Goal: Task Accomplishment & Management: Manage account settings

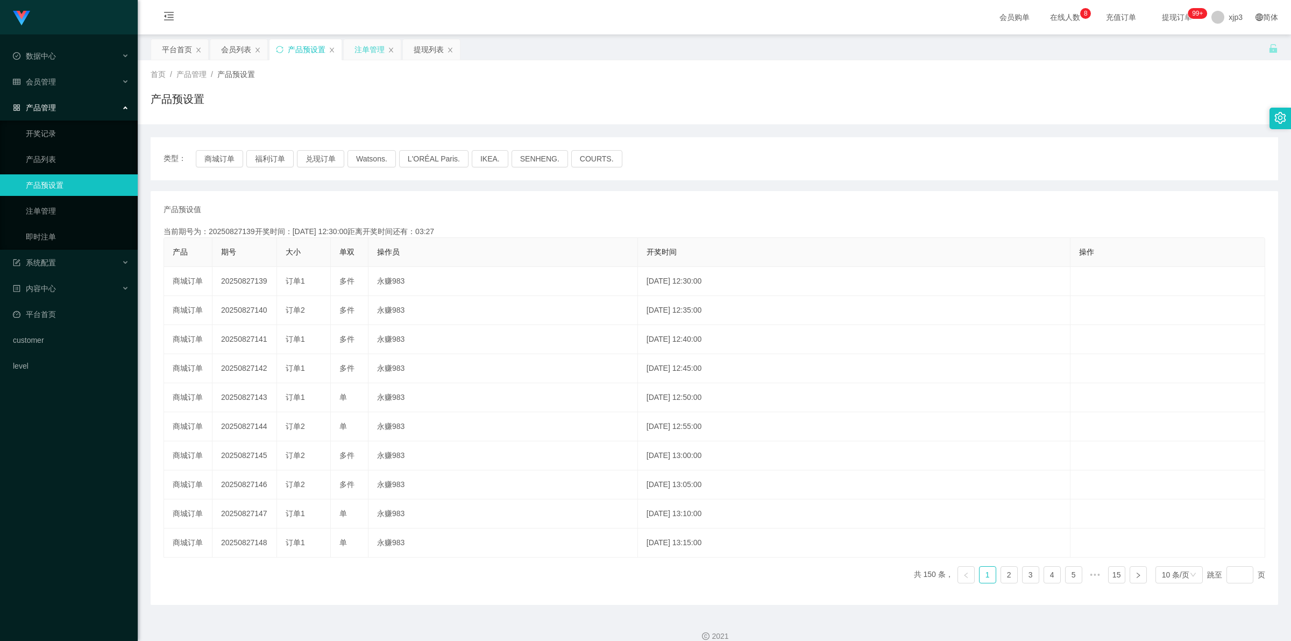
click at [377, 52] on div "注单管理" at bounding box center [369, 49] width 30 height 20
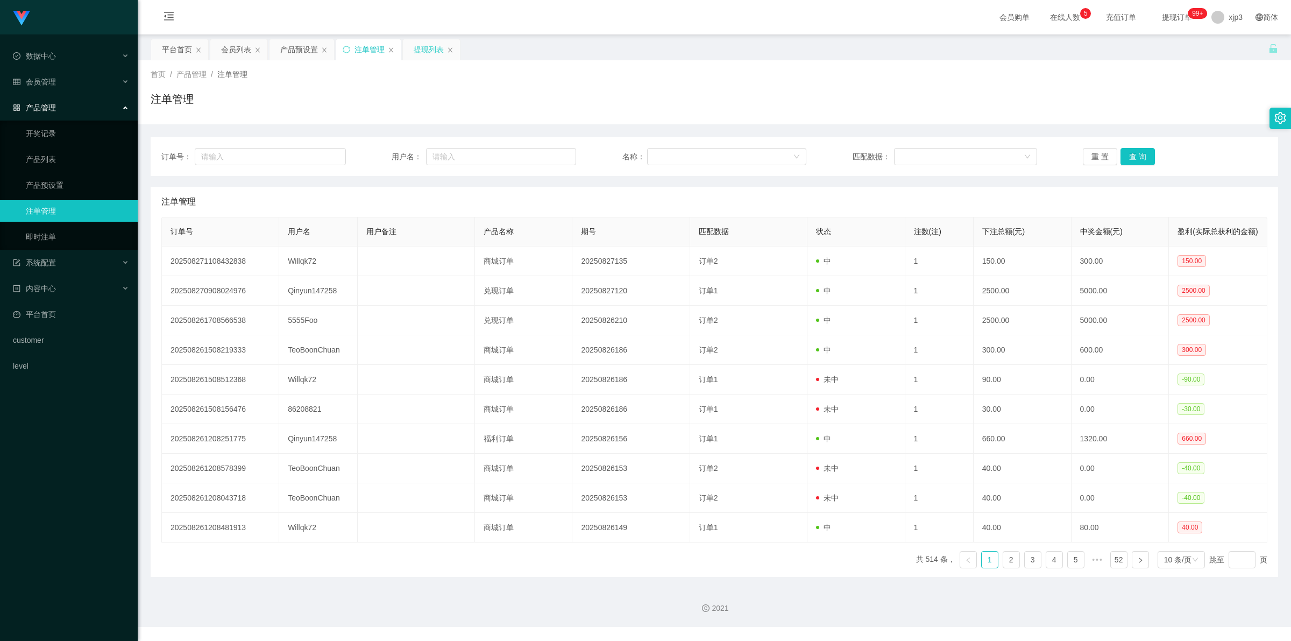
click at [429, 50] on div "提现列表" at bounding box center [429, 49] width 30 height 20
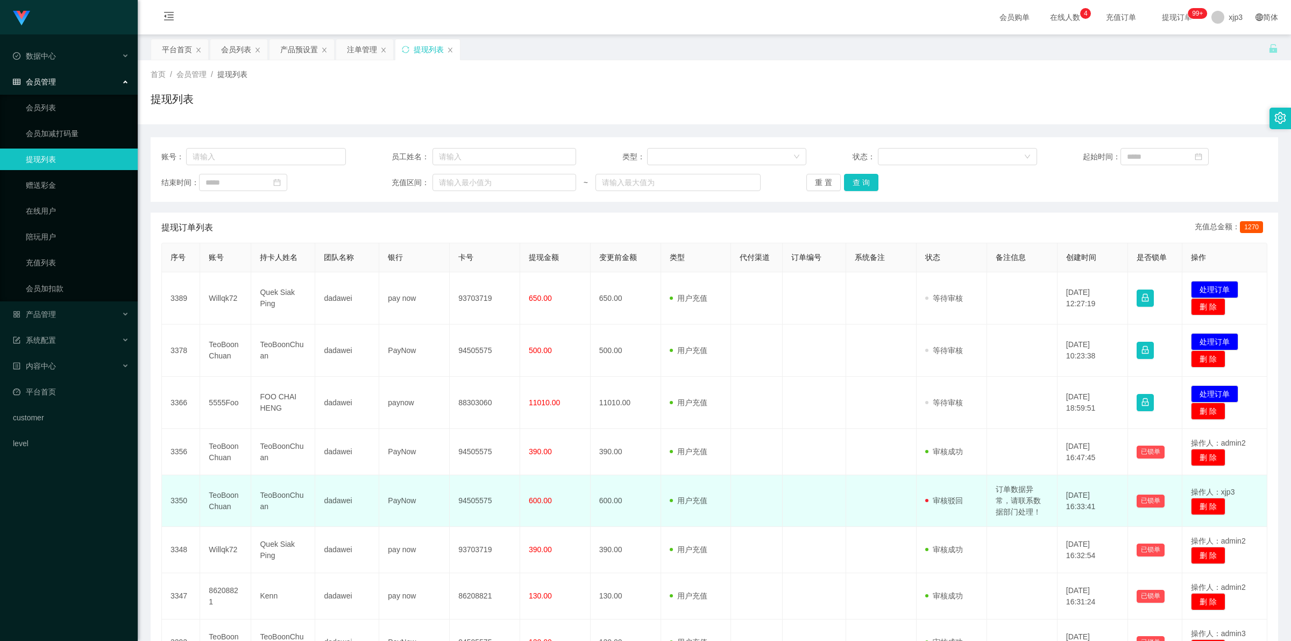
click at [1014, 493] on td "订单数据异常，请联系数据部门处理！" at bounding box center [1022, 501] width 70 height 52
copy td "订单数据异常，请联系数据部门处理！"
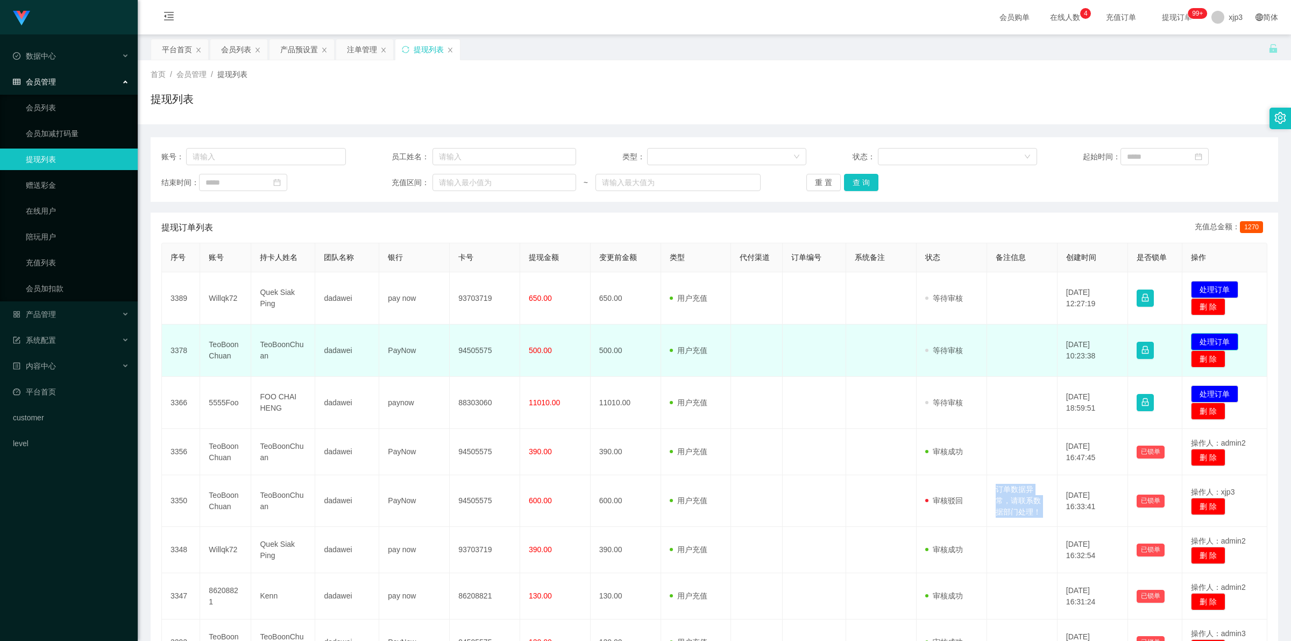
click at [1211, 343] on button "处理订单" at bounding box center [1214, 341] width 47 height 17
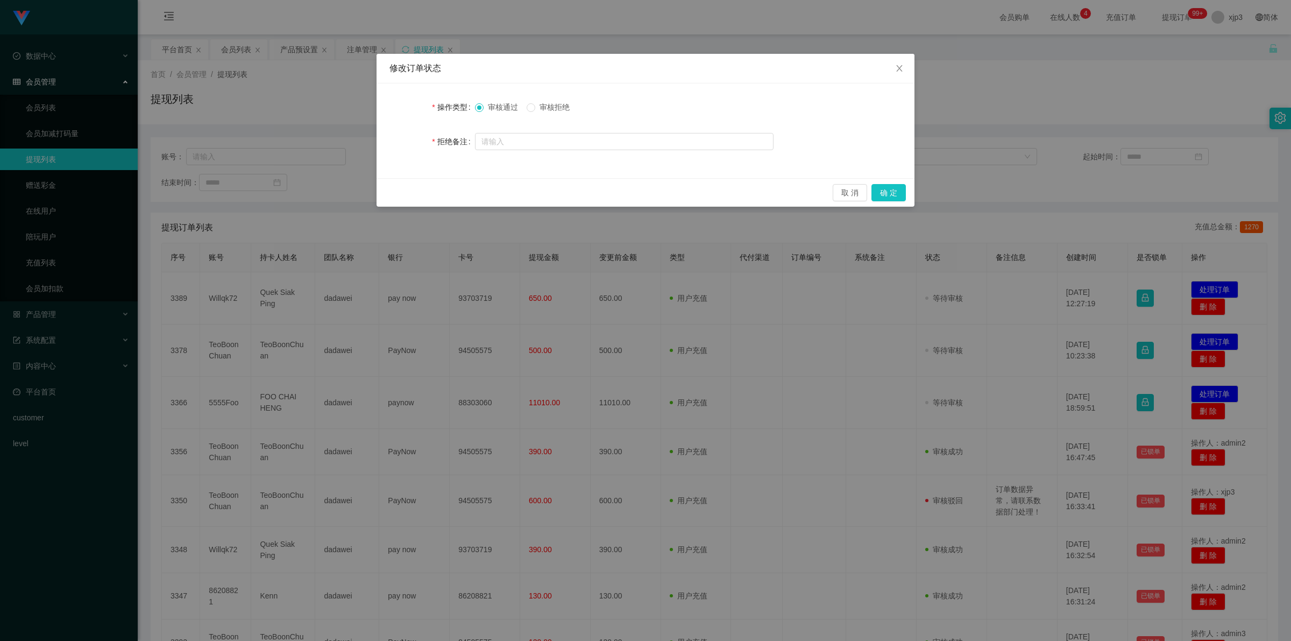
click at [537, 104] on span "审核拒绝" at bounding box center [554, 107] width 39 height 9
click at [550, 138] on input "text" at bounding box center [624, 141] width 299 height 17
paste input "订单数据异常，请联系数据部门处理！"
type input "订单数据异常，请联系数据部门处理！"
click at [888, 194] on button "确 定" at bounding box center [888, 192] width 34 height 17
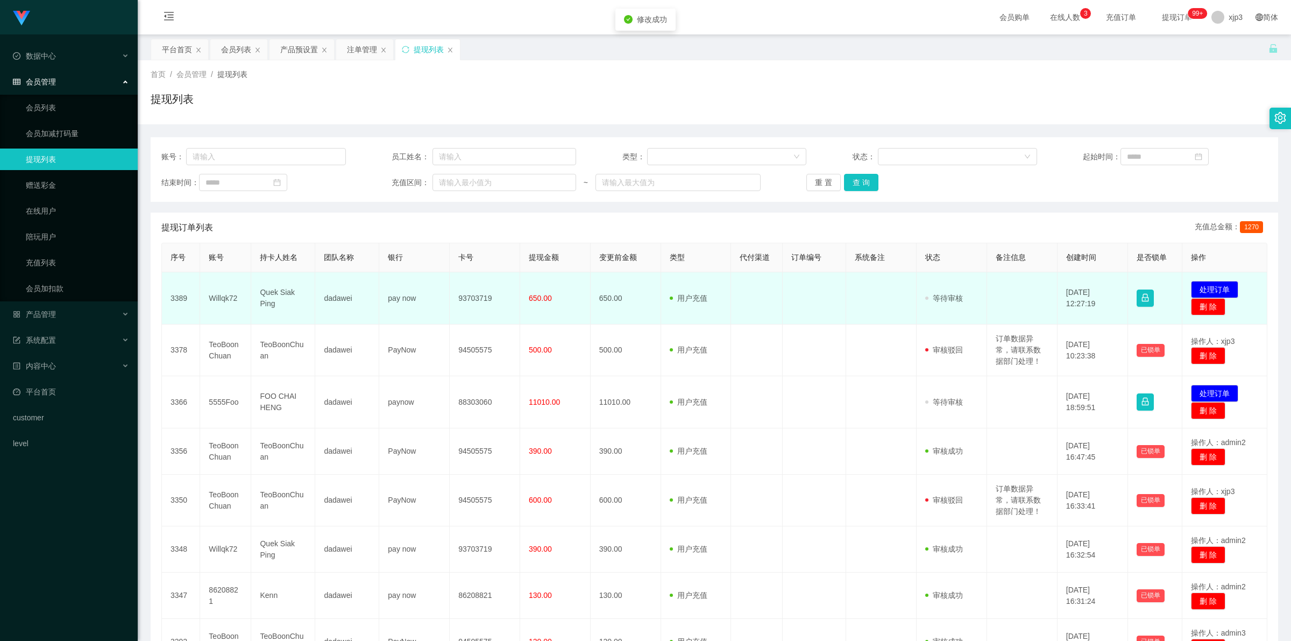
click at [1204, 279] on td "发起代付 处理订单 删 除" at bounding box center [1224, 298] width 85 height 52
click at [1210, 290] on button "处理订单" at bounding box center [1214, 289] width 47 height 17
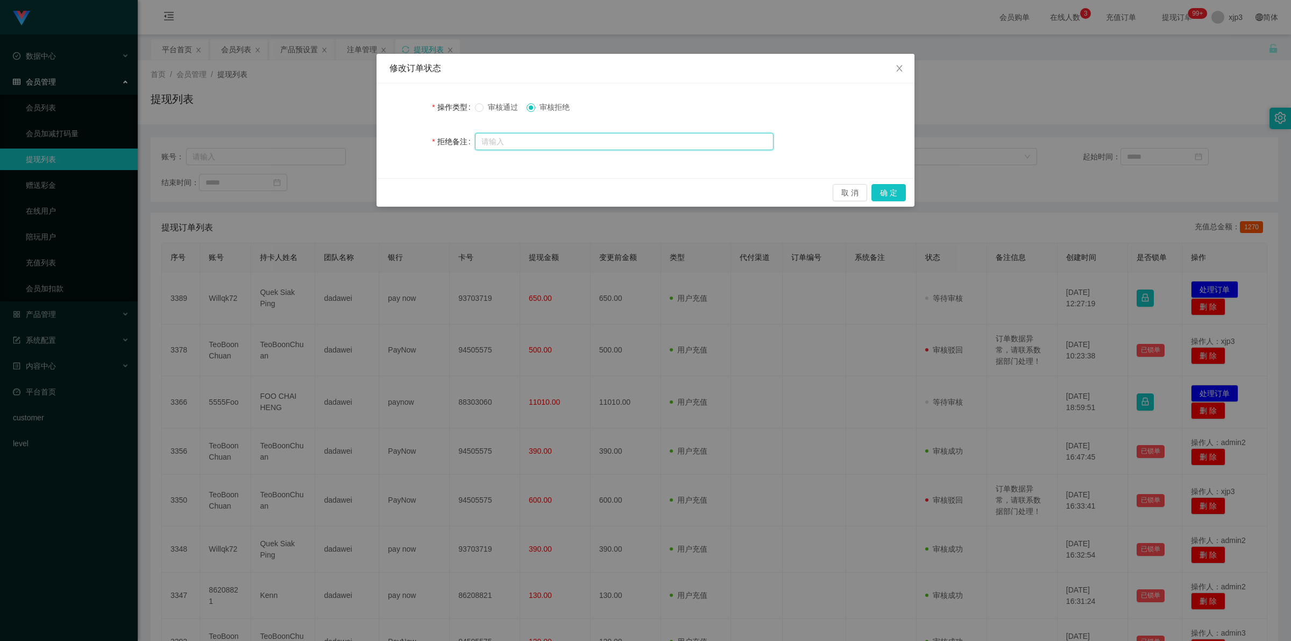
click at [530, 134] on input "text" at bounding box center [624, 141] width 299 height 17
paste input "订单数据异常，请联系数据部门处理！"
type input "订单数据异常，请联系数据部门处理！"
click at [891, 184] on button "确 定" at bounding box center [888, 192] width 34 height 17
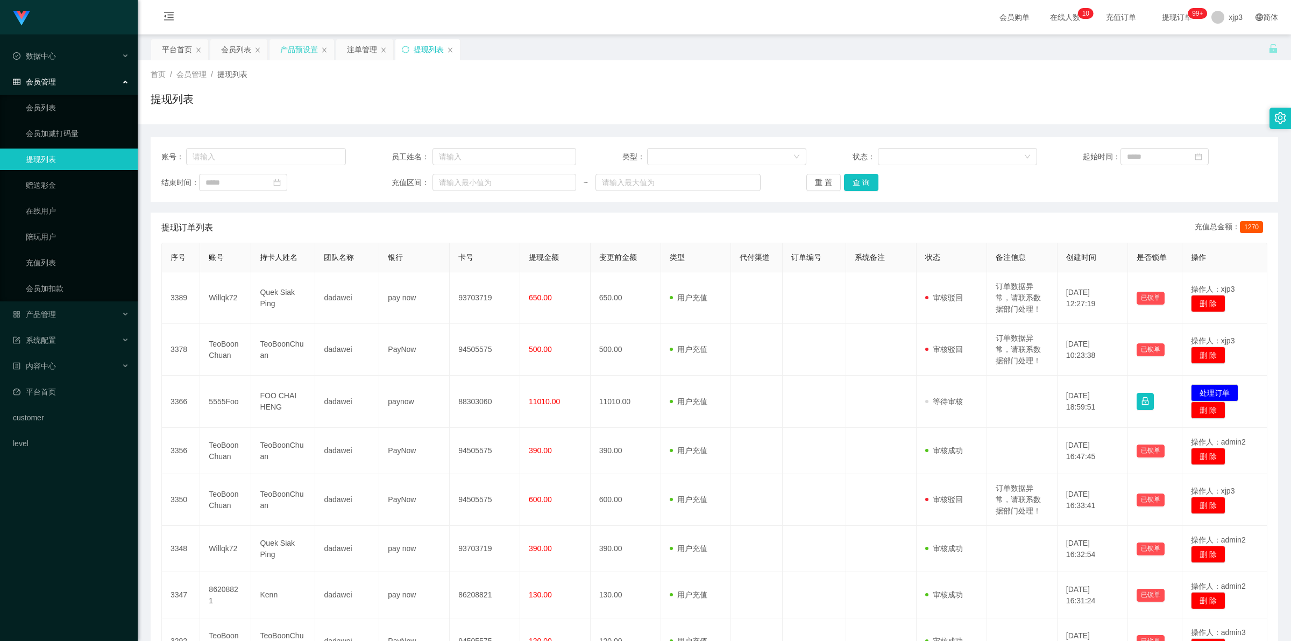
click at [294, 53] on div "产品预设置" at bounding box center [299, 49] width 38 height 20
click at [363, 48] on div "注单管理" at bounding box center [362, 49] width 30 height 20
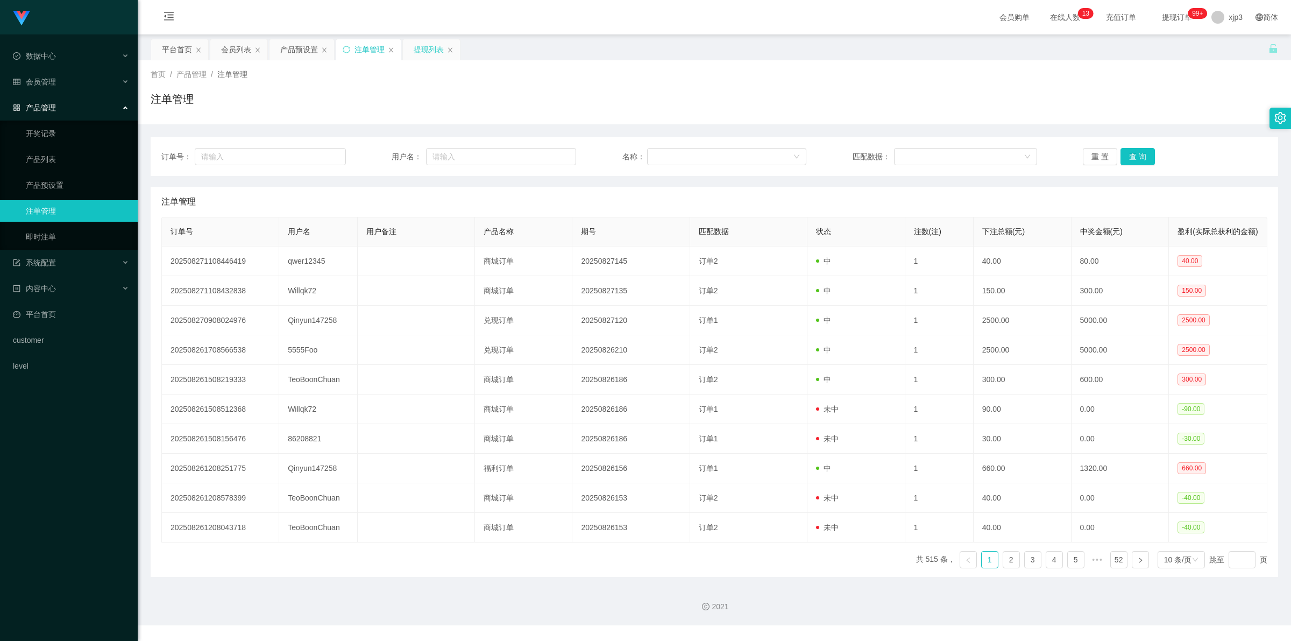
click at [405, 50] on div "提现列表" at bounding box center [431, 49] width 57 height 20
click at [417, 49] on div "提现列表" at bounding box center [429, 49] width 30 height 20
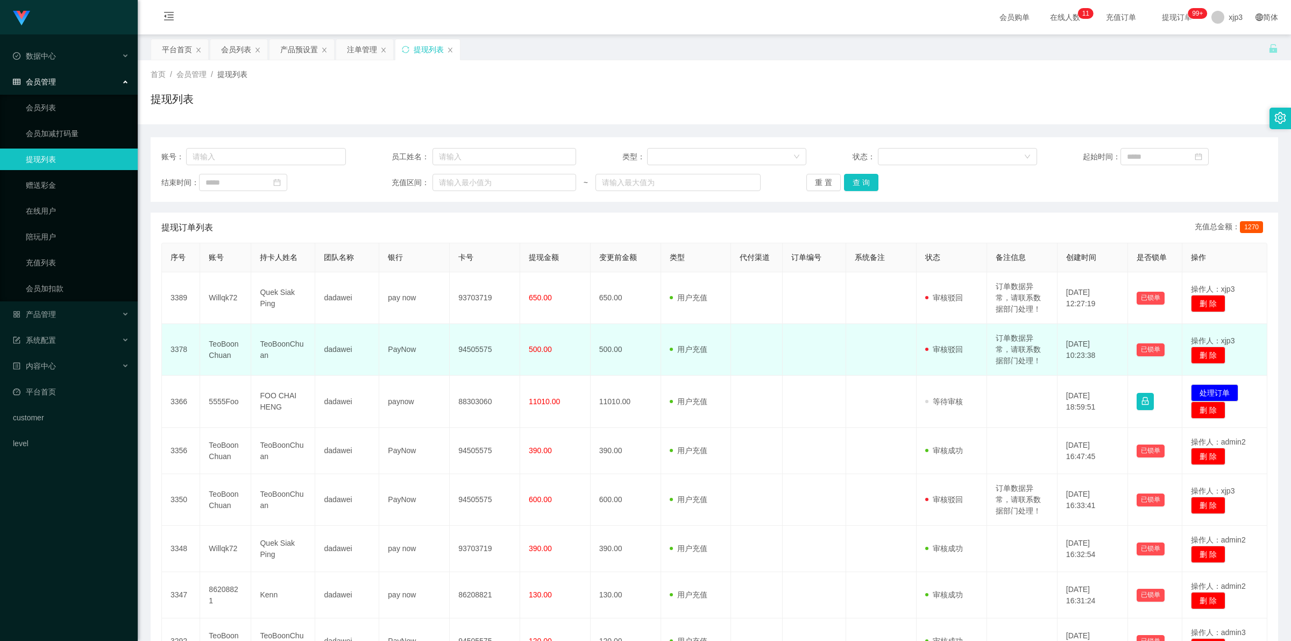
click at [1003, 351] on td "订单数据异常，请联系数据部门处理！" at bounding box center [1022, 350] width 70 height 52
copy td "订单数据异常，请联系数据部门处理！"
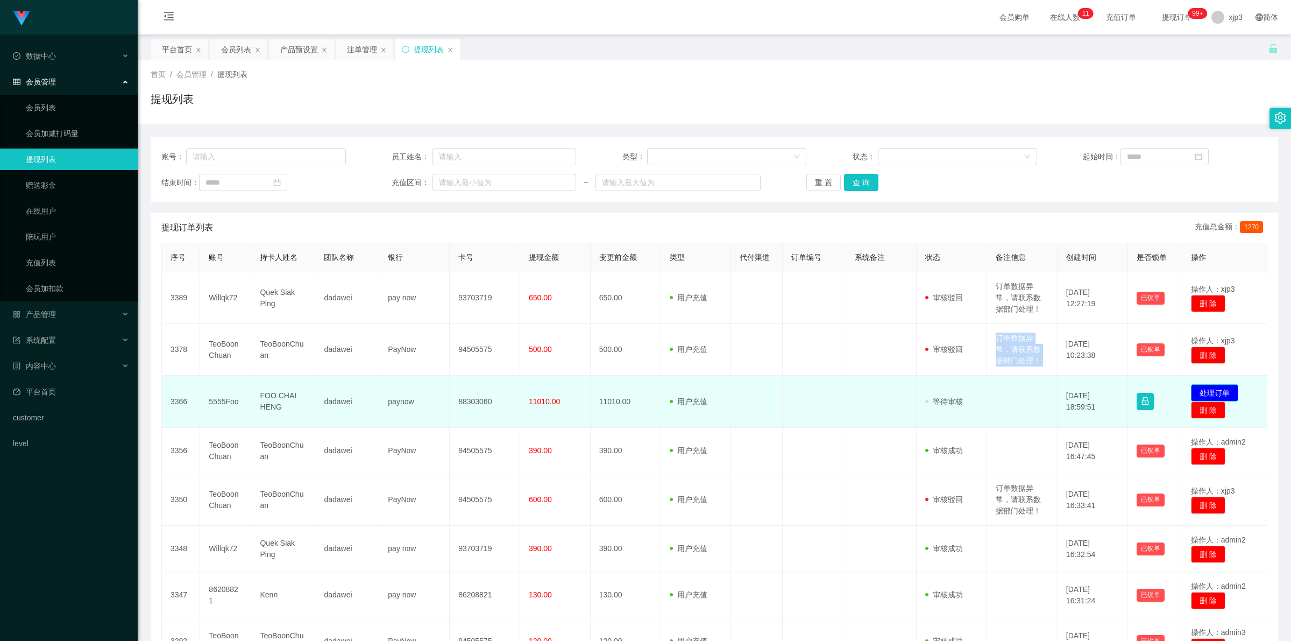
click at [1213, 391] on button "处理订单" at bounding box center [1214, 392] width 47 height 17
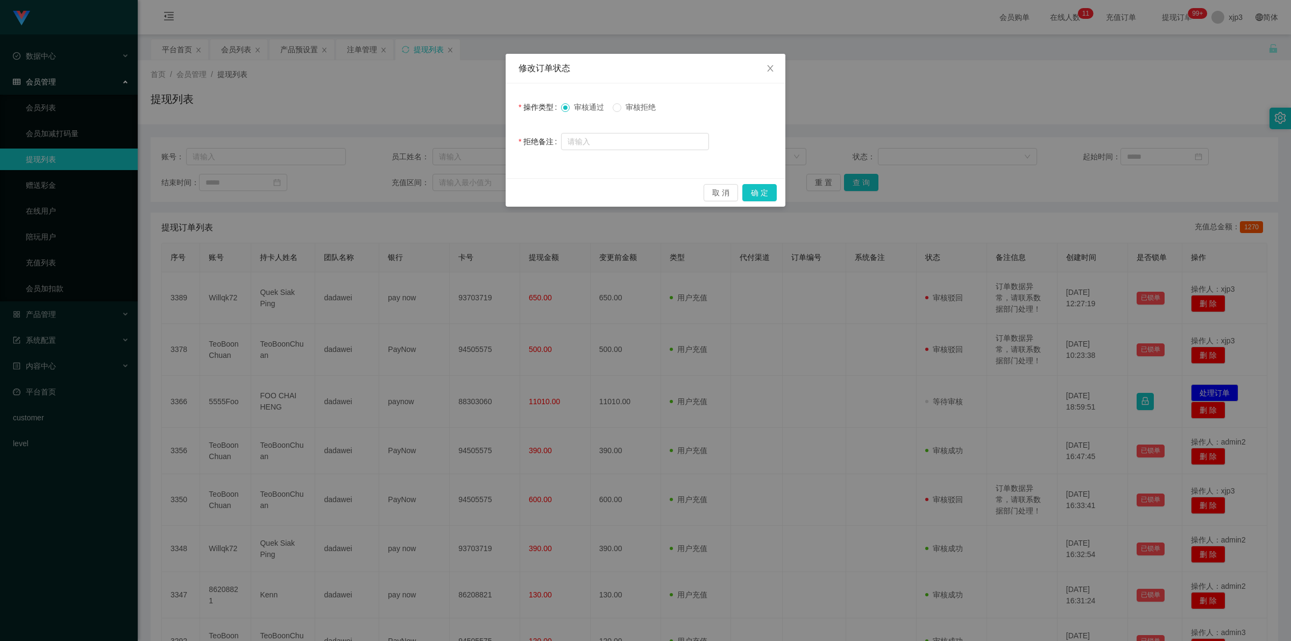
click at [634, 106] on span "审核拒绝" at bounding box center [640, 107] width 39 height 9
click at [617, 141] on input "text" at bounding box center [635, 141] width 148 height 17
paste input "订单数据异常，请联系数据部门处理！"
type input "订单数据异常，请联系数据部门处理！"
click at [755, 201] on button "确 定" at bounding box center [759, 192] width 34 height 17
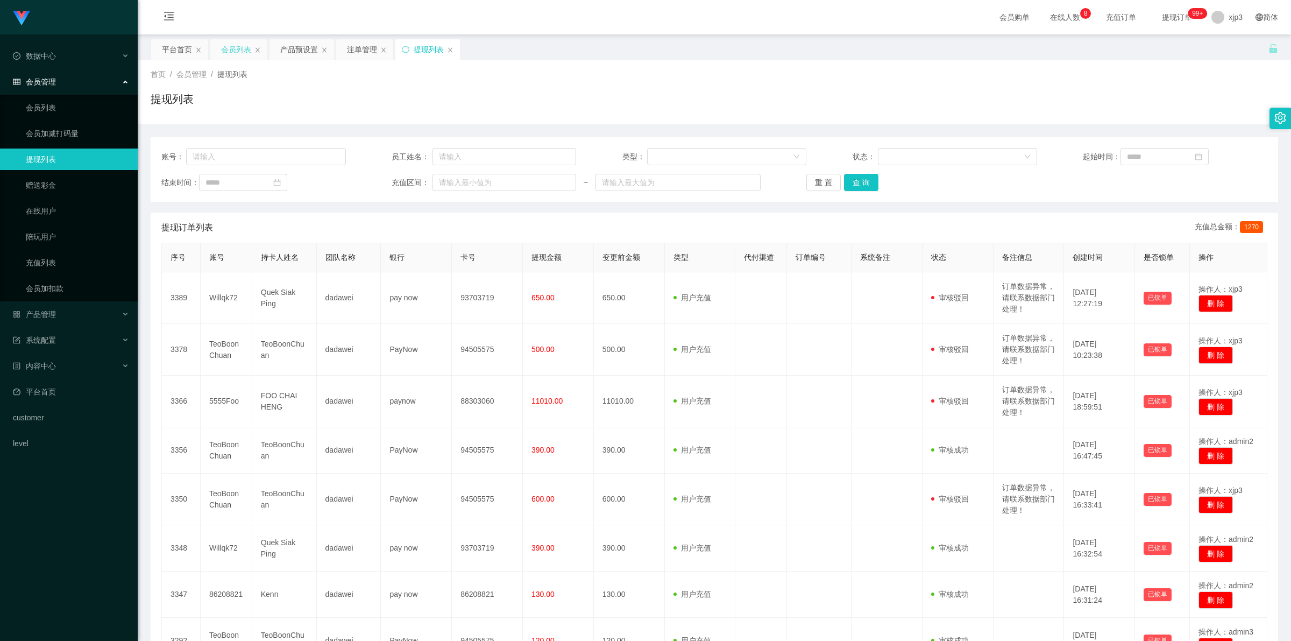
click at [229, 48] on div "会员列表" at bounding box center [236, 49] width 30 height 20
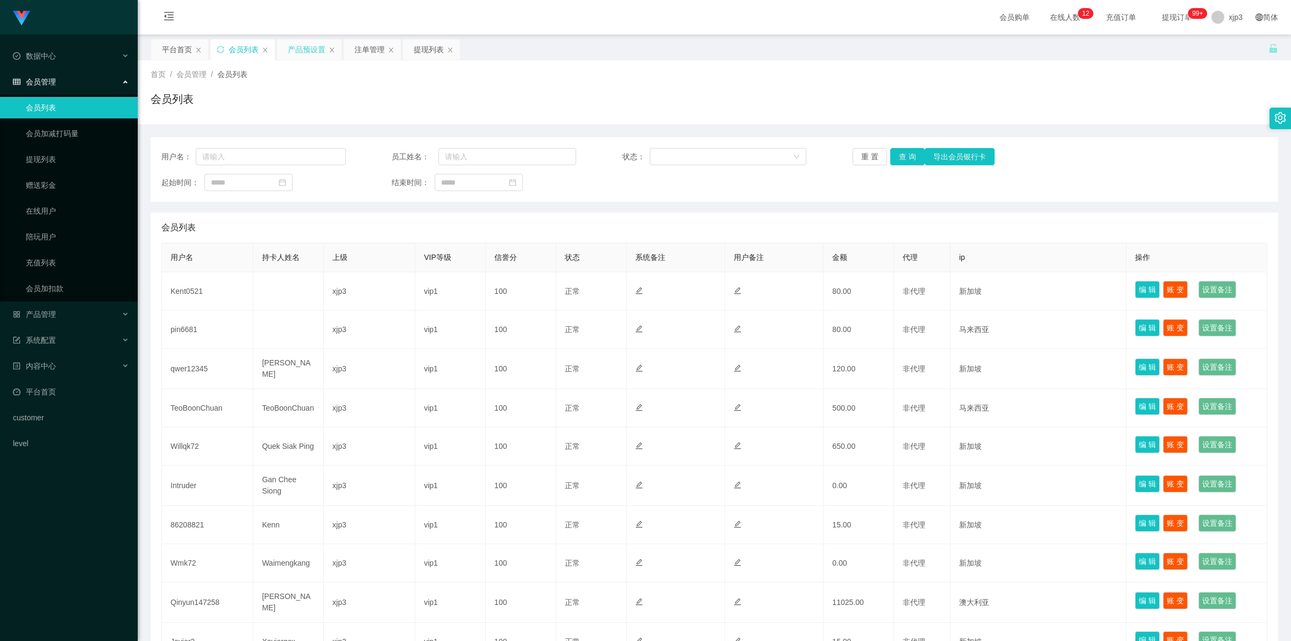
click at [314, 52] on div "产品预设置" at bounding box center [307, 49] width 38 height 20
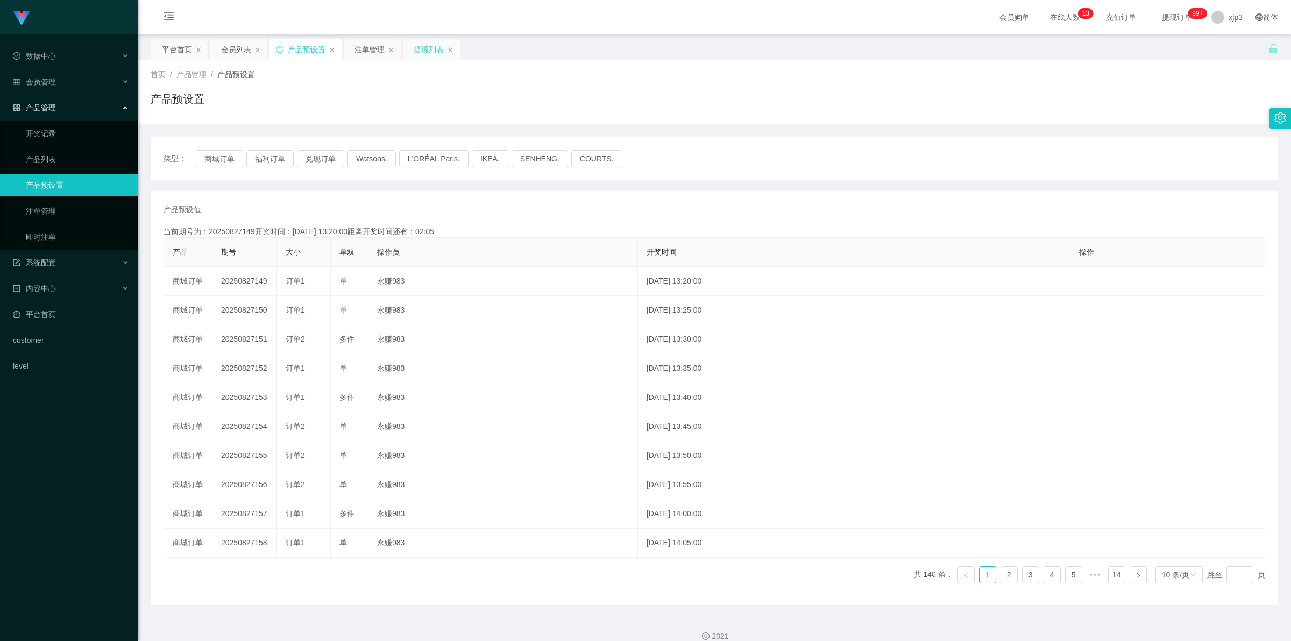
click at [414, 44] on div "提现列表" at bounding box center [431, 49] width 57 height 20
click at [430, 39] on div "提现列表" at bounding box center [431, 50] width 58 height 22
click at [422, 62] on div "首页 / 产品管理 / 产品预设置 / 产品预设置" at bounding box center [714, 92] width 1153 height 64
click at [422, 50] on div "提现列表" at bounding box center [429, 49] width 30 height 20
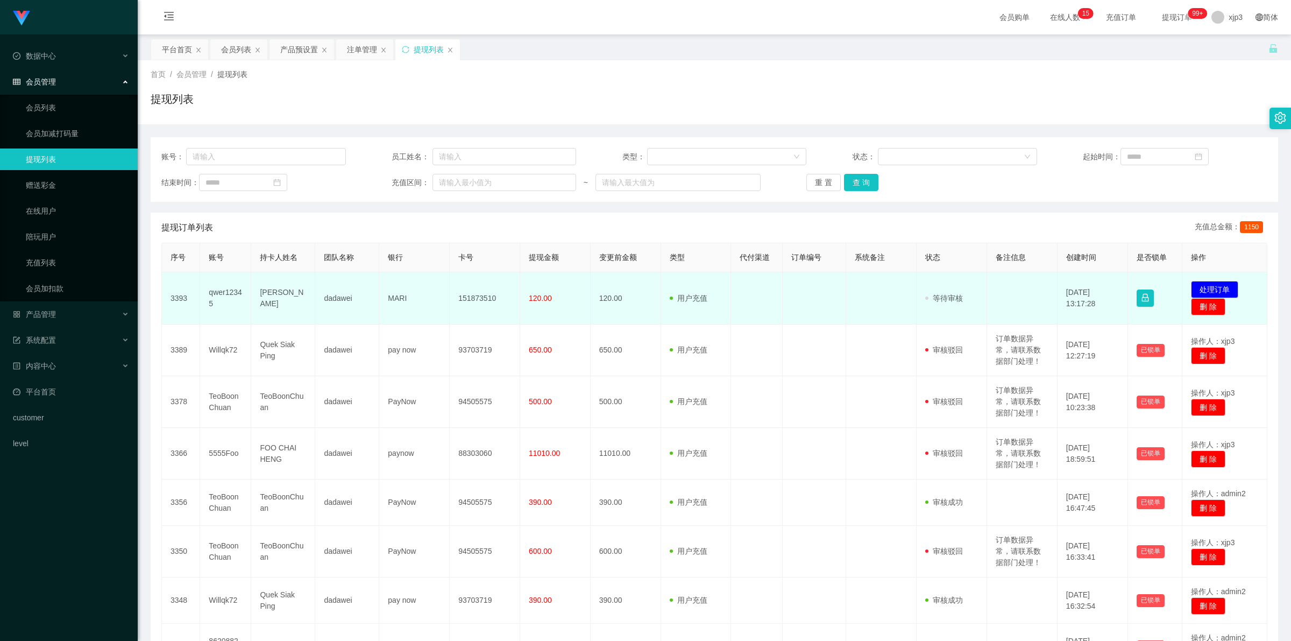
click at [219, 296] on td "qwer12345" at bounding box center [225, 298] width 51 height 52
copy td "qwer12345"
click at [218, 295] on td "qwer12345" at bounding box center [225, 298] width 51 height 52
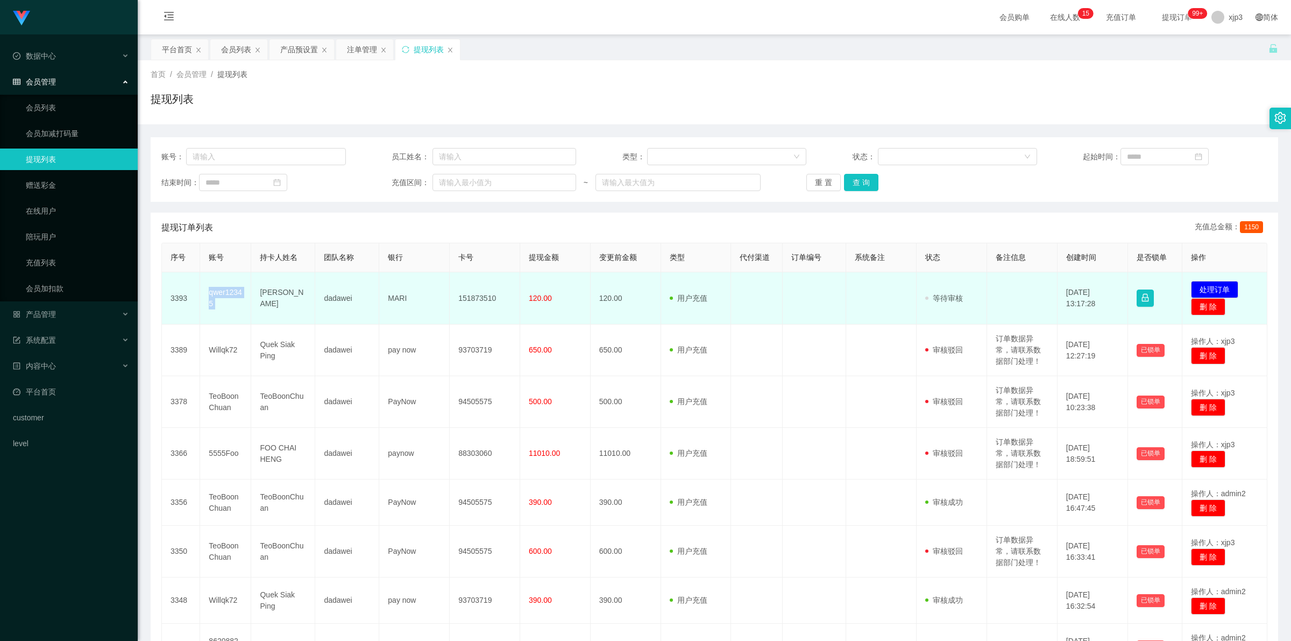
click at [218, 295] on td "qwer12345" at bounding box center [225, 298] width 51 height 52
click at [224, 293] on td "qwer12345" at bounding box center [225, 298] width 51 height 52
click at [283, 292] on td "[PERSON_NAME]" at bounding box center [283, 298] width 64 height 52
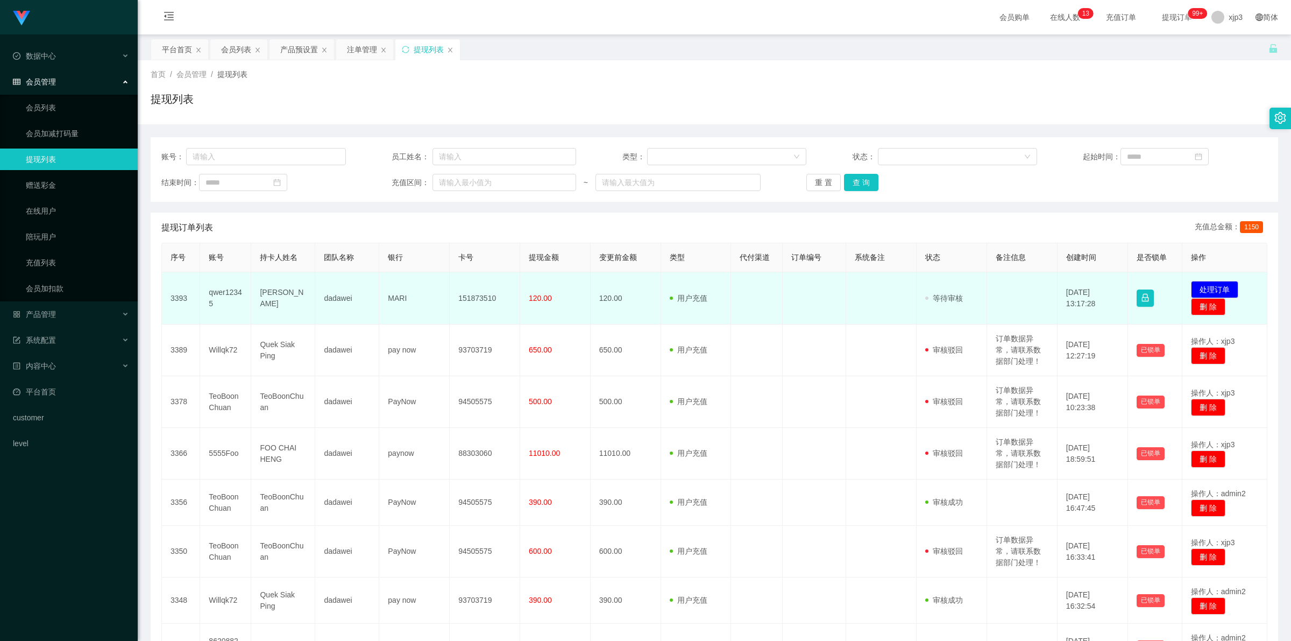
drag, startPoint x: 255, startPoint y: 291, endPoint x: 291, endPoint y: 311, distance: 40.7
click at [291, 311] on td "[PERSON_NAME]" at bounding box center [283, 298] width 64 height 52
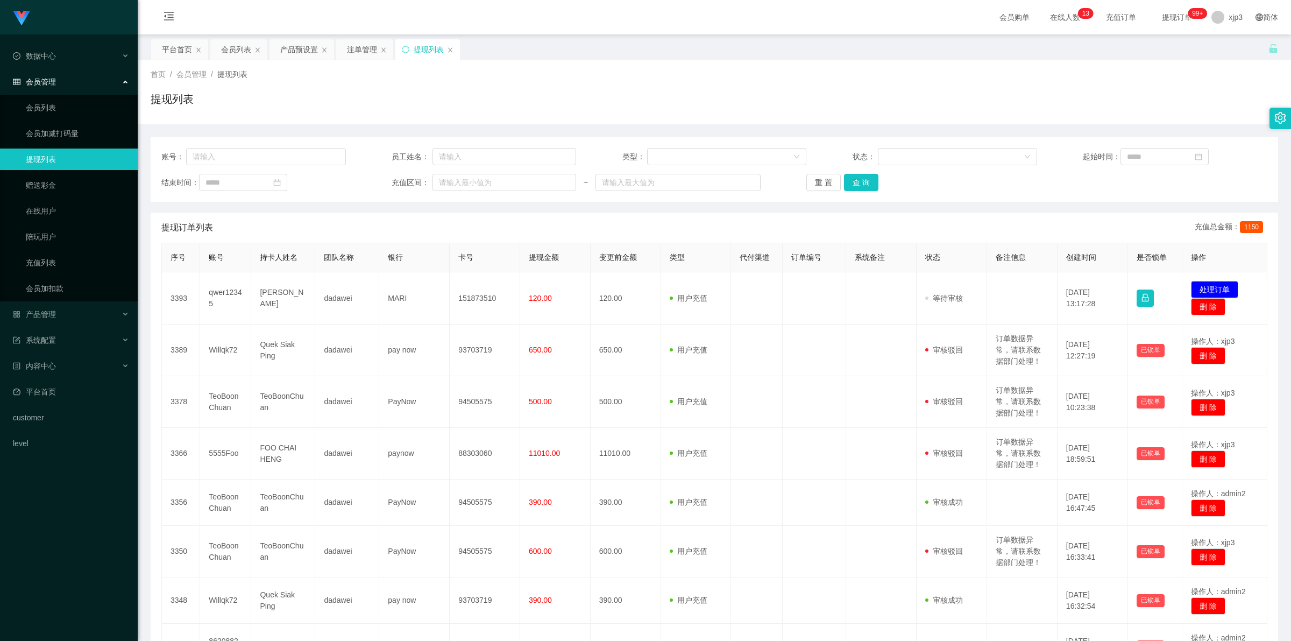
copy td "[PERSON_NAME]"
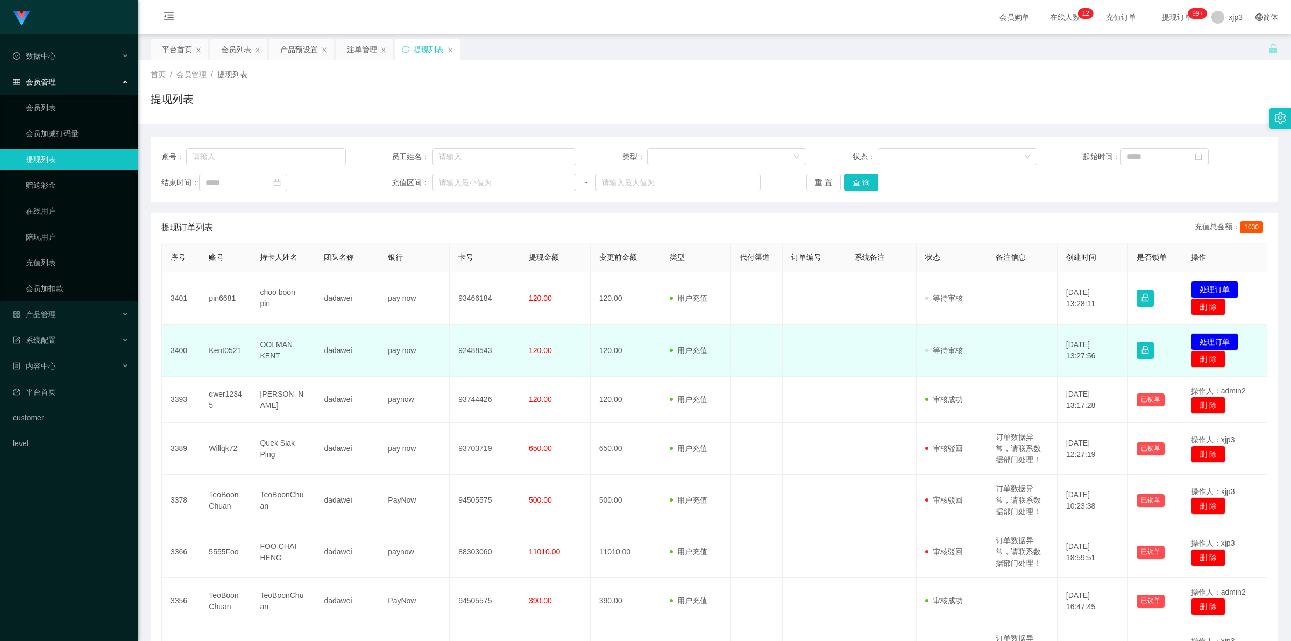
click at [211, 351] on td "Kent0521" at bounding box center [225, 350] width 51 height 52
copy td "Kent0521"
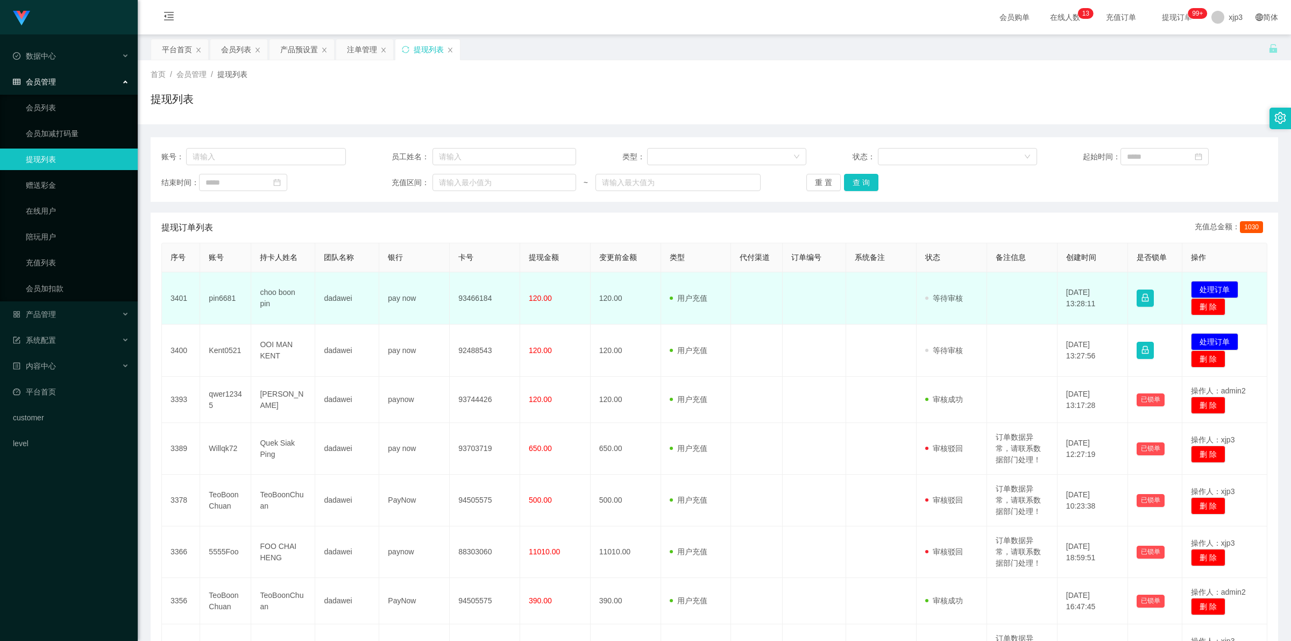
click at [219, 289] on td "pin6681" at bounding box center [225, 298] width 51 height 52
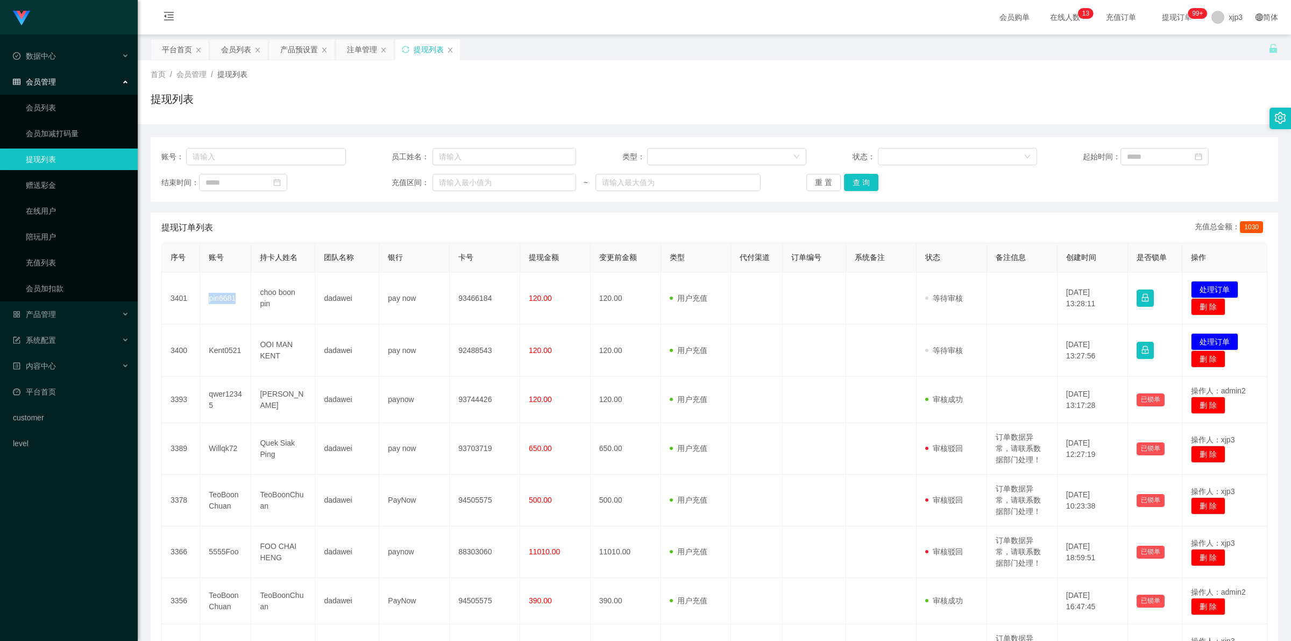
copy td "pin6681"
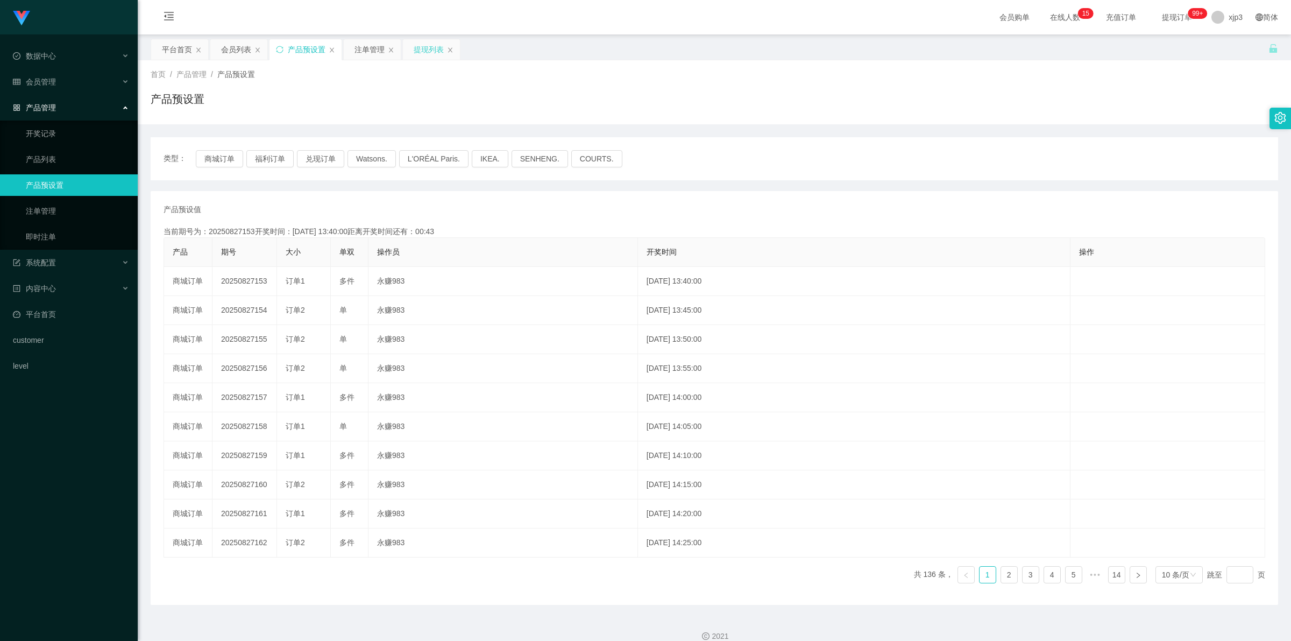
click at [430, 52] on div "提现列表" at bounding box center [429, 49] width 30 height 20
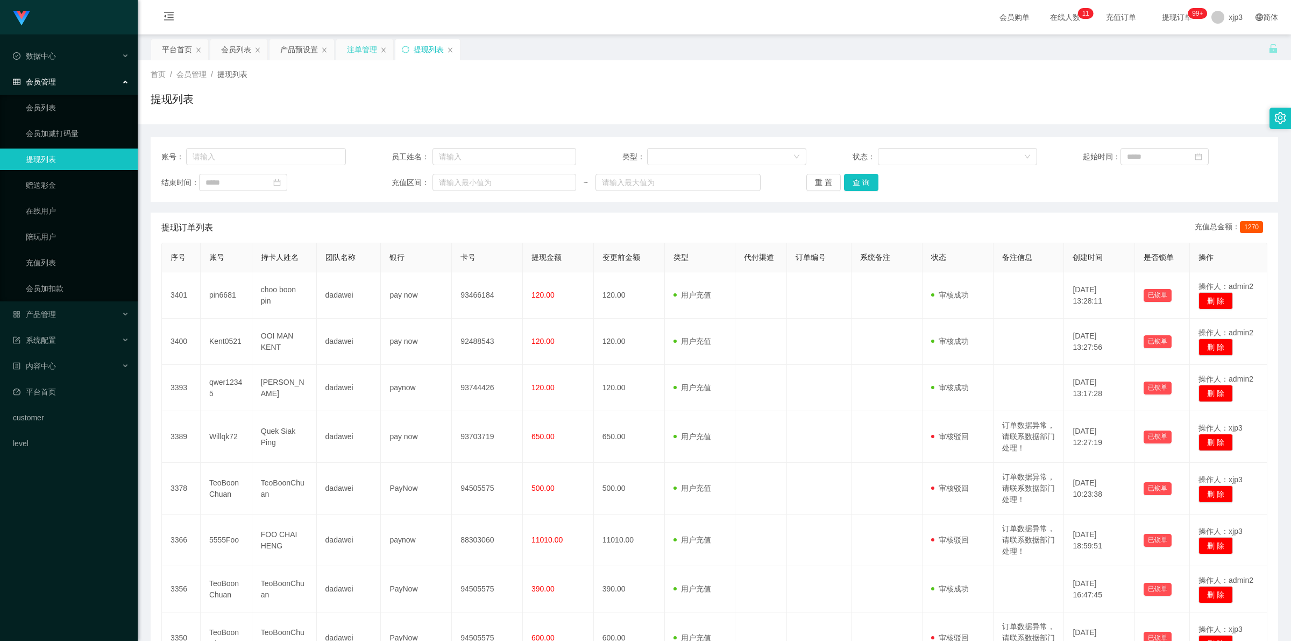
click at [360, 55] on div "注单管理" at bounding box center [362, 49] width 30 height 20
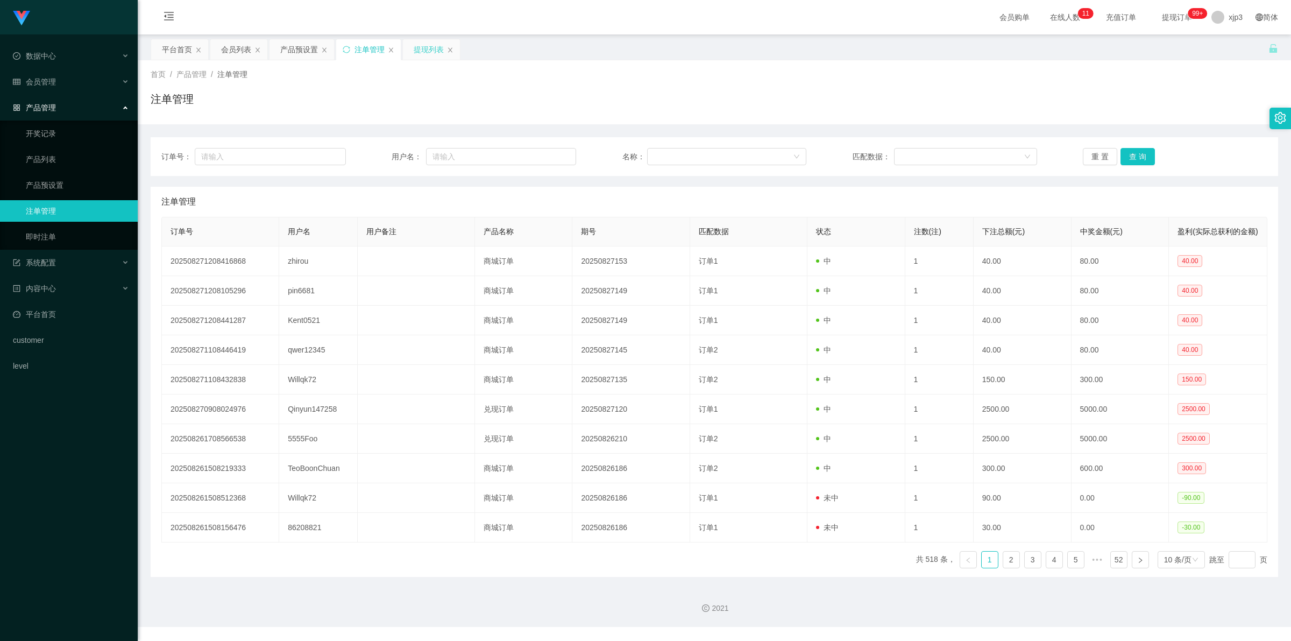
click at [418, 54] on div "提现列表" at bounding box center [429, 49] width 30 height 20
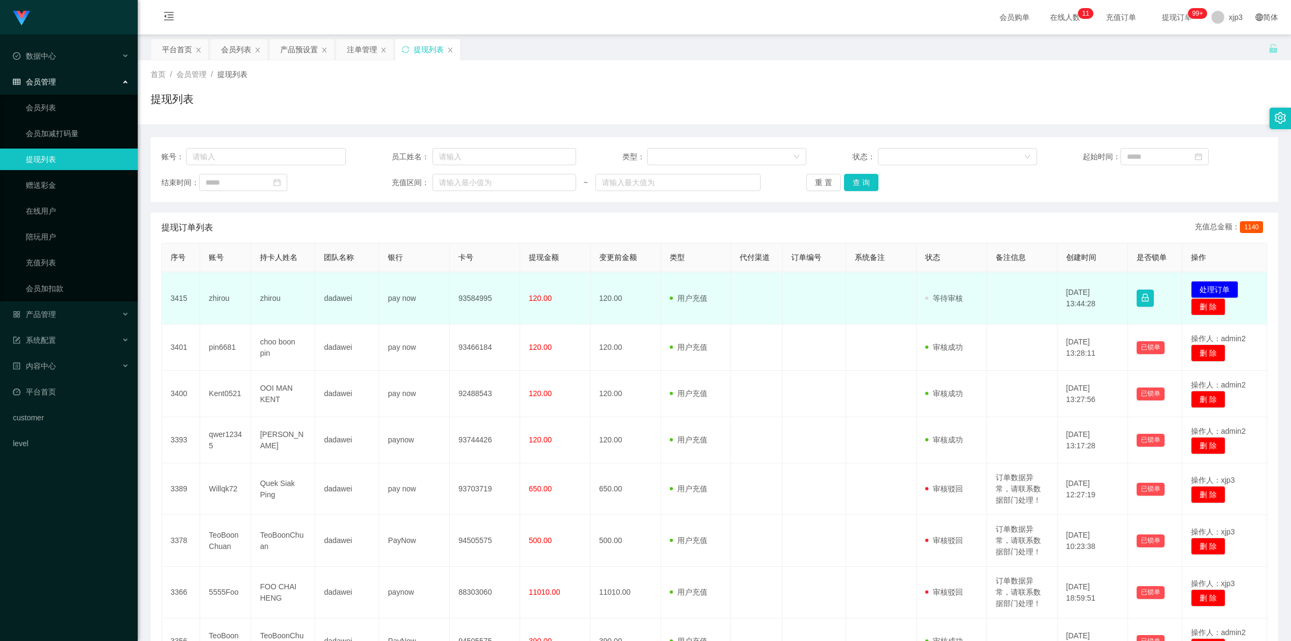
click at [214, 289] on td "zhirou" at bounding box center [225, 298] width 51 height 52
copy td "zhirou"
drag, startPoint x: 278, startPoint y: 301, endPoint x: 219, endPoint y: 301, distance: 59.2
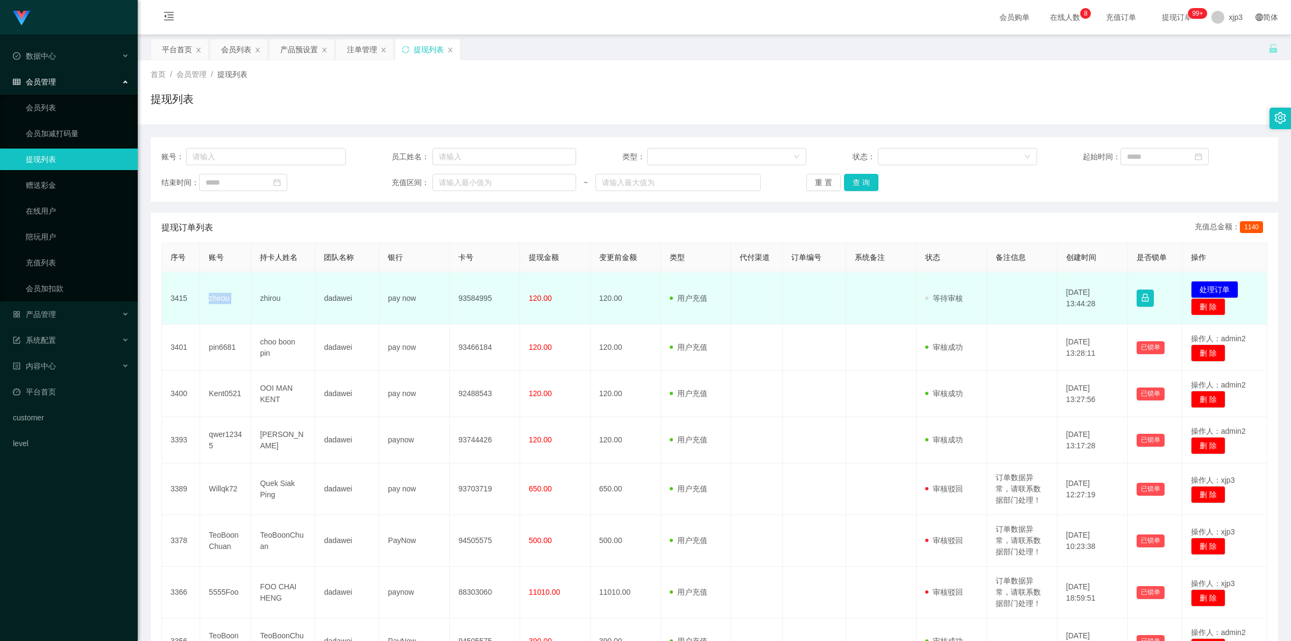
click at [276, 301] on td "zhirou" at bounding box center [283, 298] width 64 height 52
drag, startPoint x: 199, startPoint y: 297, endPoint x: 302, endPoint y: 303, distance: 103.4
click at [302, 303] on tr "3415 zhirou zhirou dadawei pay now 93584995 120.00 120.00 用户充值 人工扣款 审核驳回 审核成功 等…" at bounding box center [714, 298] width 1105 height 52
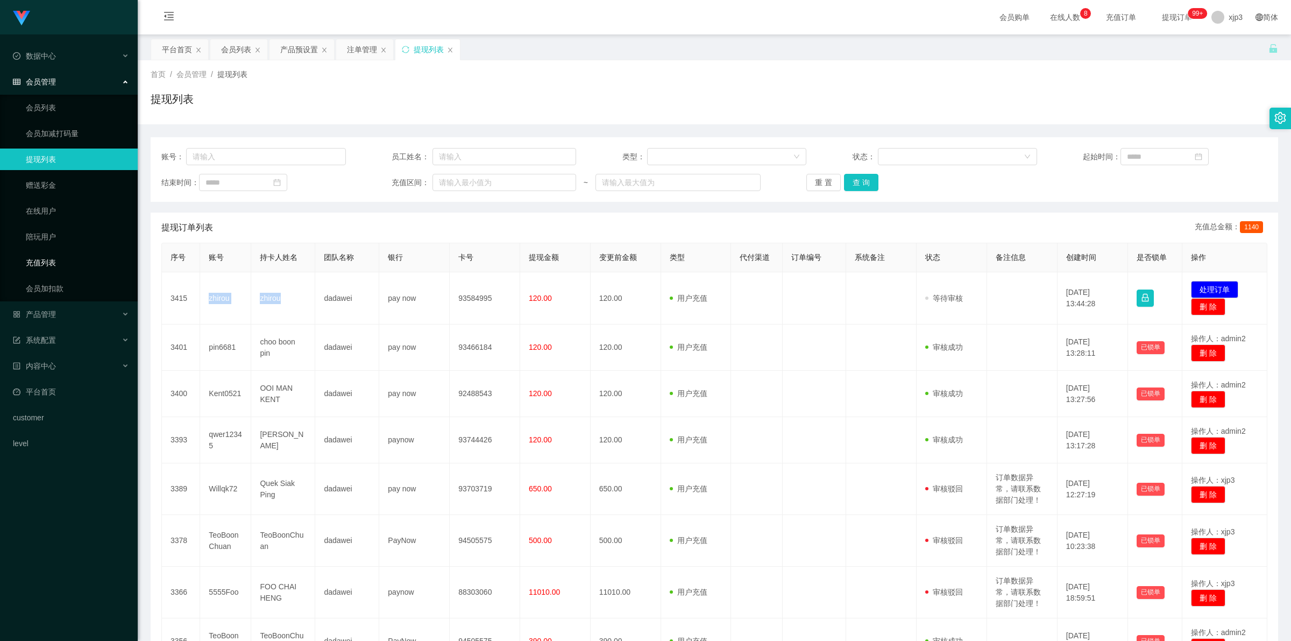
copy tr "zhirou zhirou"
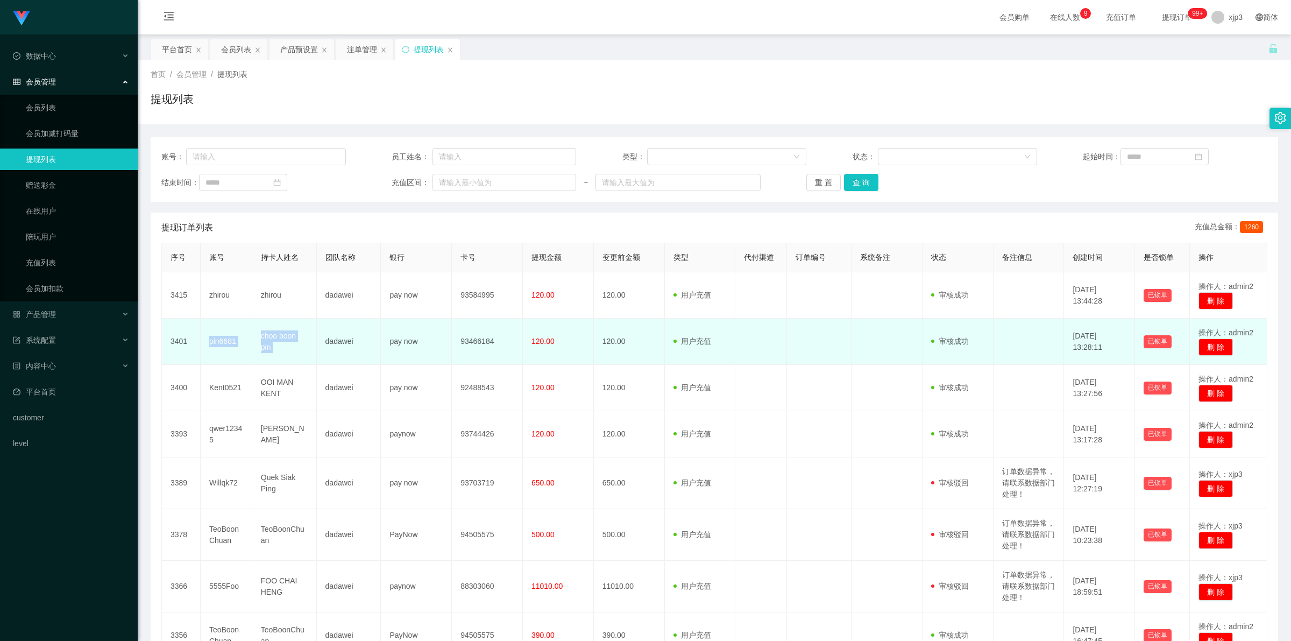
drag, startPoint x: 210, startPoint y: 345, endPoint x: 317, endPoint y: 352, distance: 107.3
click at [317, 352] on tr "3401 pin6681 choo boon pin dadawei pay now 93466184 120.00 120.00 用户充值 人工扣款 审核驳…" at bounding box center [714, 341] width 1105 height 46
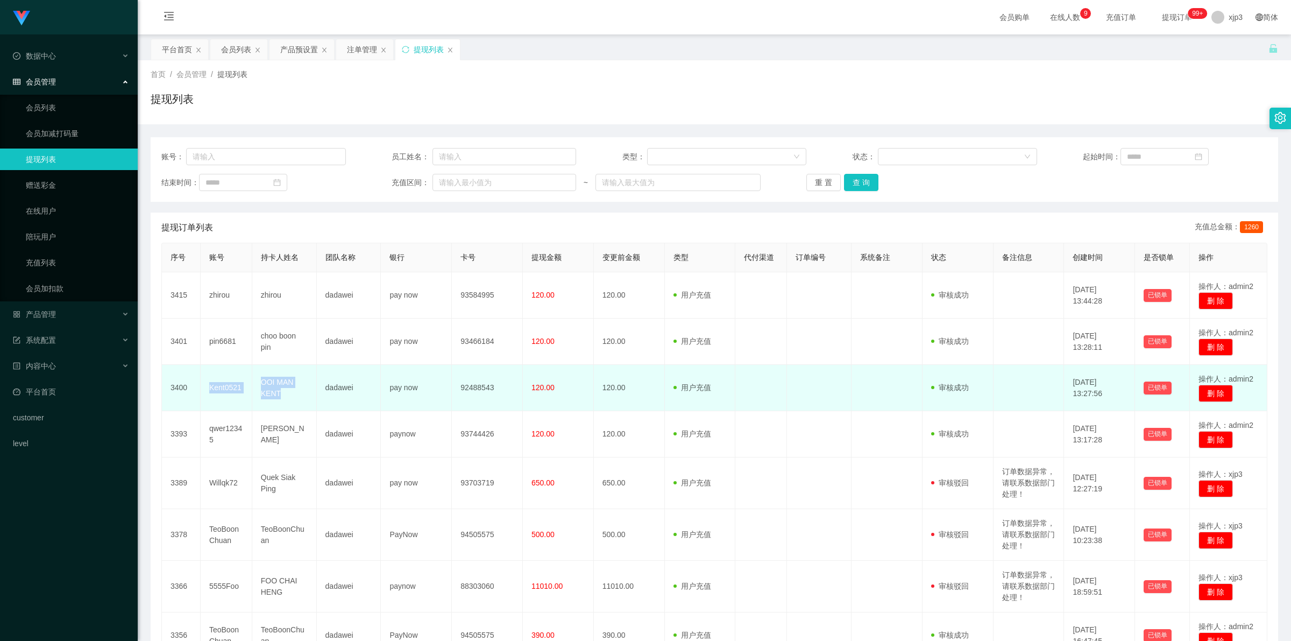
drag, startPoint x: 204, startPoint y: 380, endPoint x: 310, endPoint y: 404, distance: 108.2
click at [310, 404] on tr "3400 Kent0521 OOI MAN KENT dadawei pay now 92488543 120.00 120.00 用户充值 人工扣款 审核驳…" at bounding box center [714, 388] width 1105 height 46
copy tr "Kent0521 OOI MAN KENT"
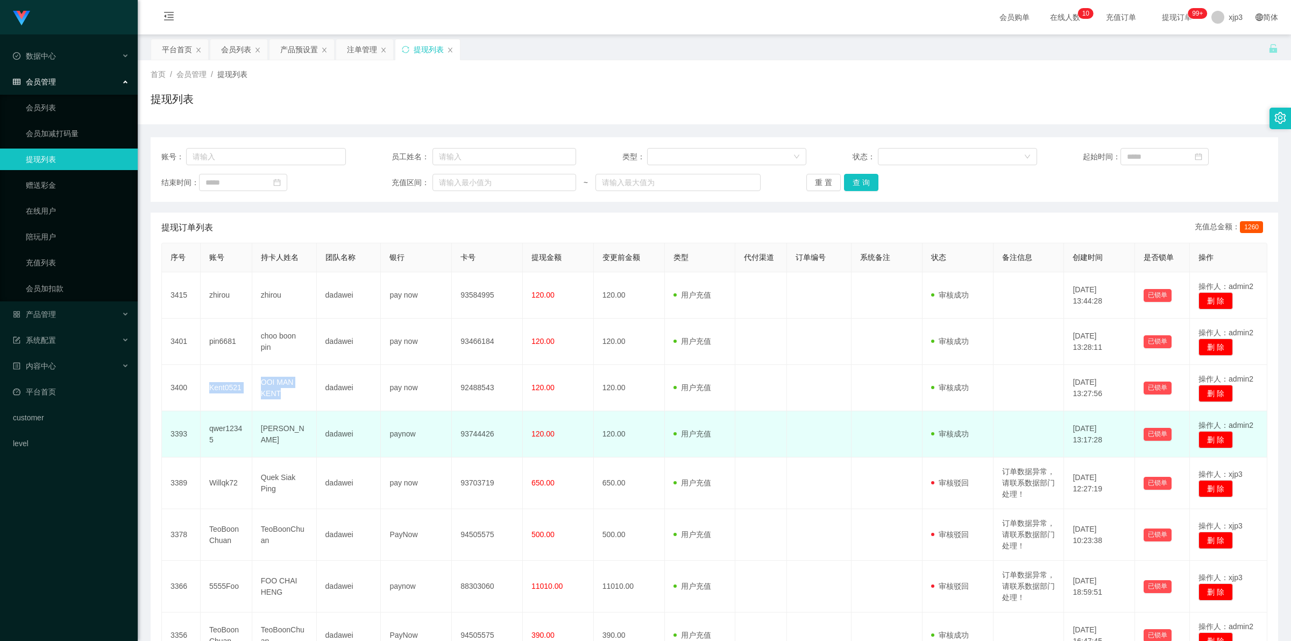
drag, startPoint x: 216, startPoint y: 430, endPoint x: 302, endPoint y: 441, distance: 86.2
click at [302, 441] on tr "3393 qwer12345 Lee Long Siang dadawei paynow 93744426 120.00 120.00 用户充值 人工扣款 审…" at bounding box center [714, 434] width 1105 height 46
copy tr "qwer12345 Lee Long Siang"
